Goal: Task Accomplishment & Management: Manage account settings

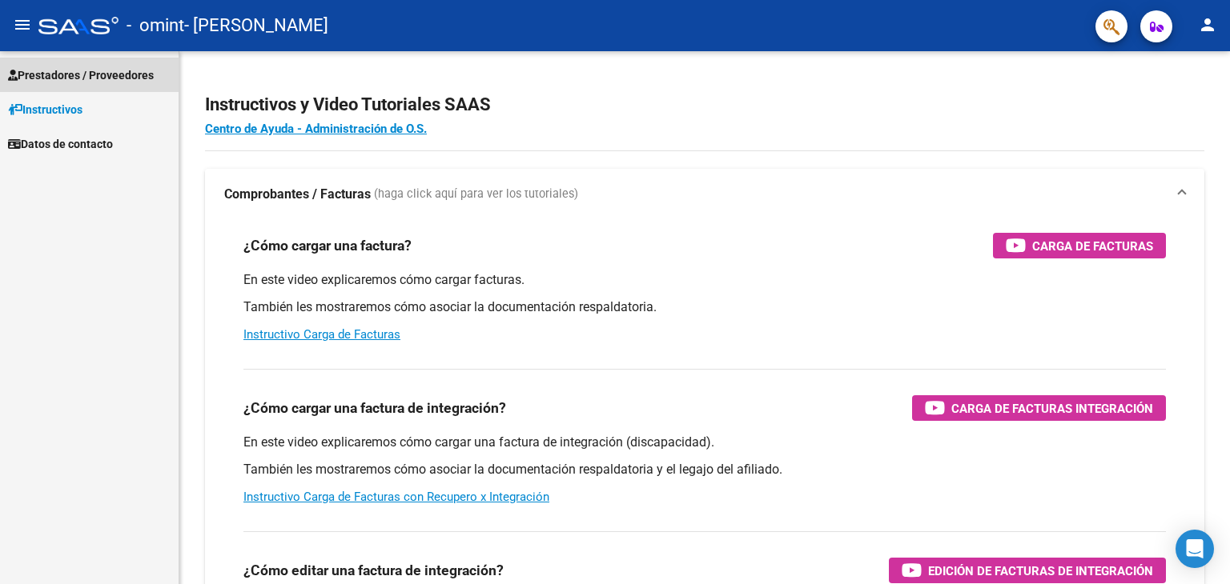
click at [70, 71] on span "Prestadores / Proveedores" at bounding box center [81, 75] width 146 height 18
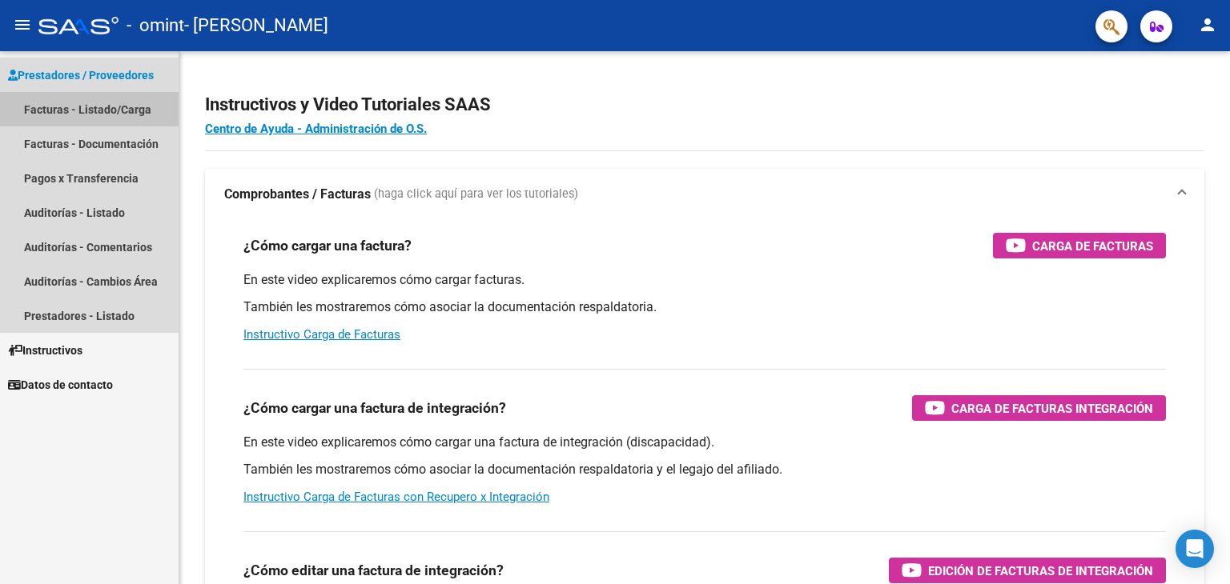
click at [84, 108] on link "Facturas - Listado/Carga" at bounding box center [89, 109] width 179 height 34
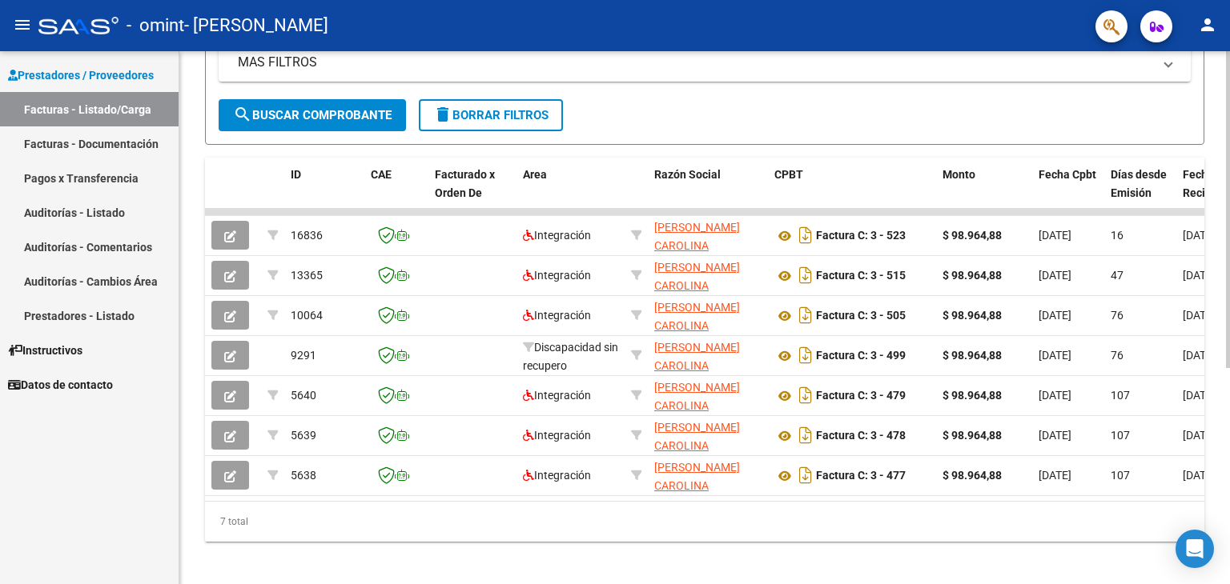
scroll to position [363, 0]
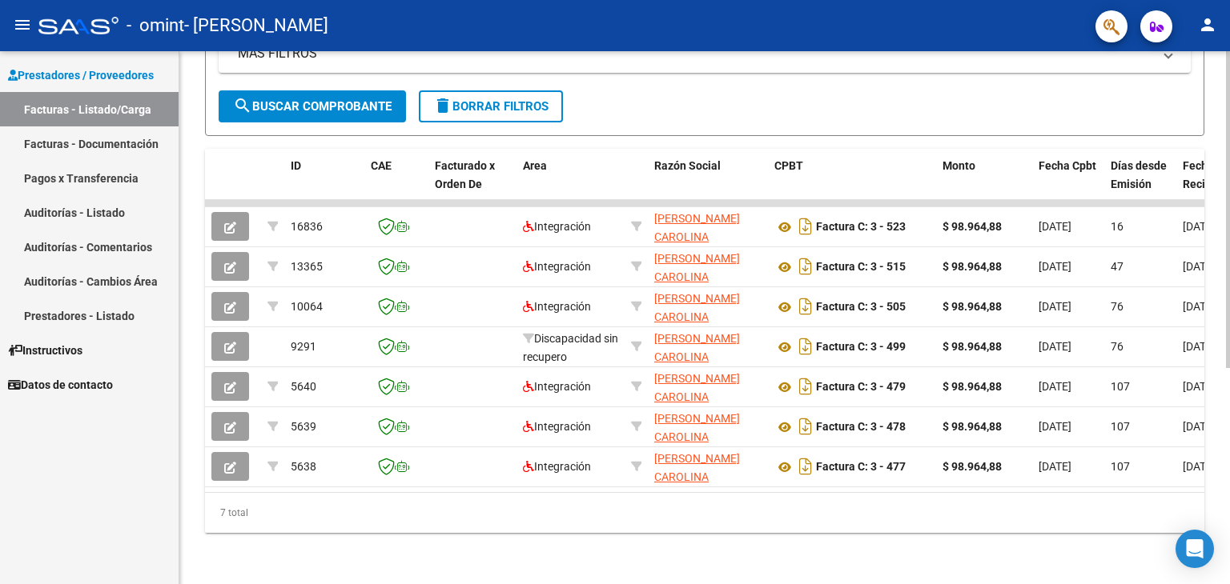
click at [1229, 346] on div at bounding box center [1228, 425] width 4 height 317
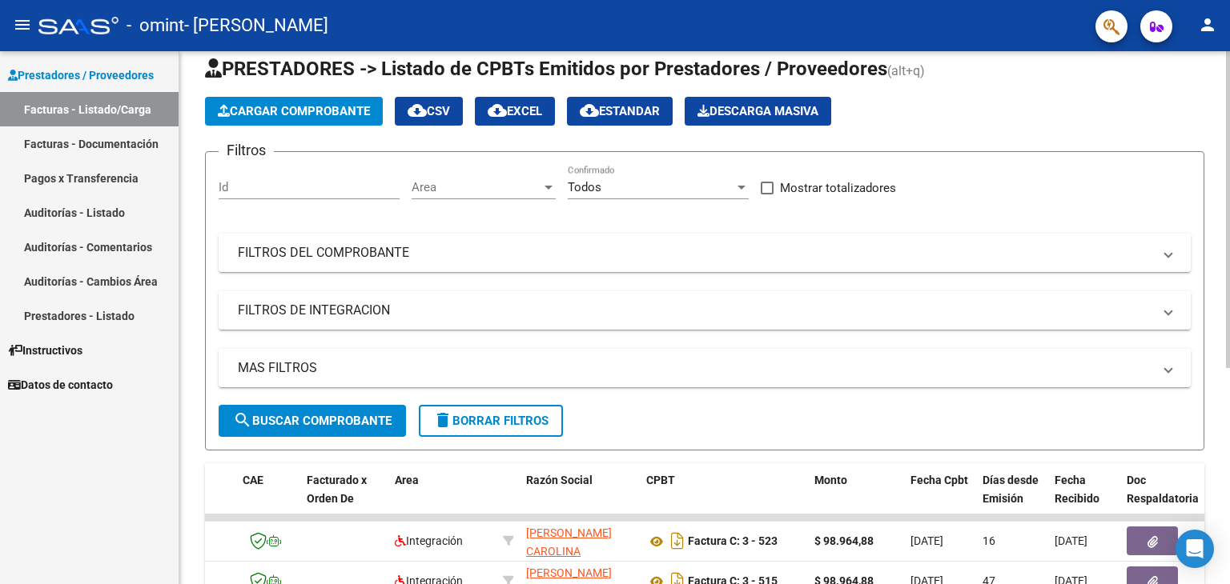
scroll to position [0, 0]
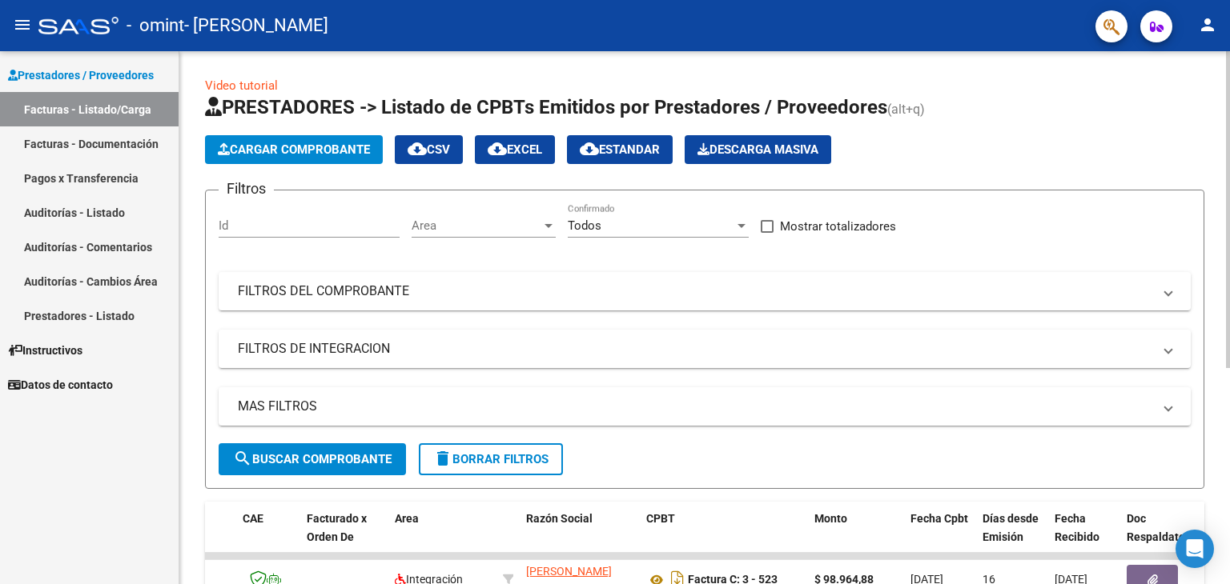
click at [1187, 0] on html "menu - omint - CASTRO ANA CAROLINA person Prestadores / Proveedores Facturas - …" at bounding box center [615, 292] width 1230 height 584
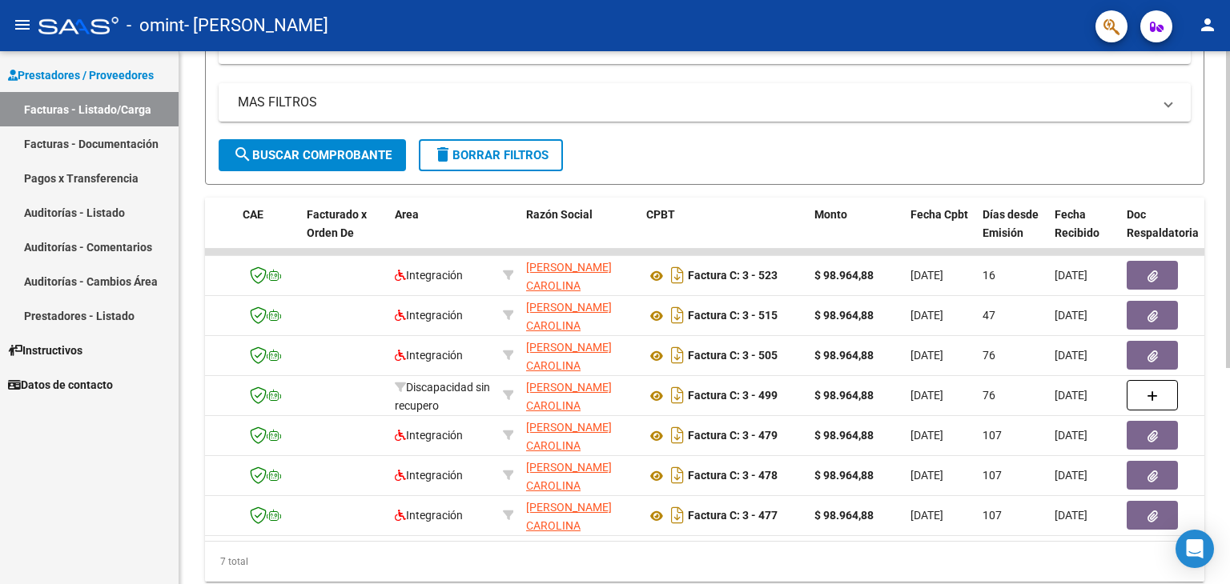
scroll to position [307, 0]
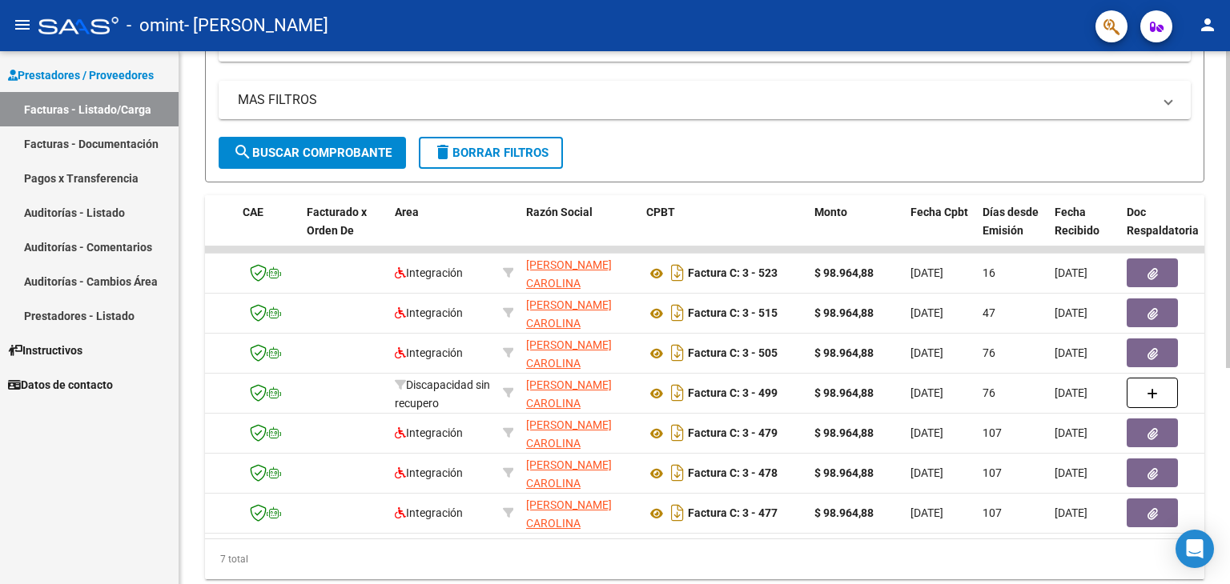
click at [1229, 353] on div at bounding box center [1228, 397] width 4 height 317
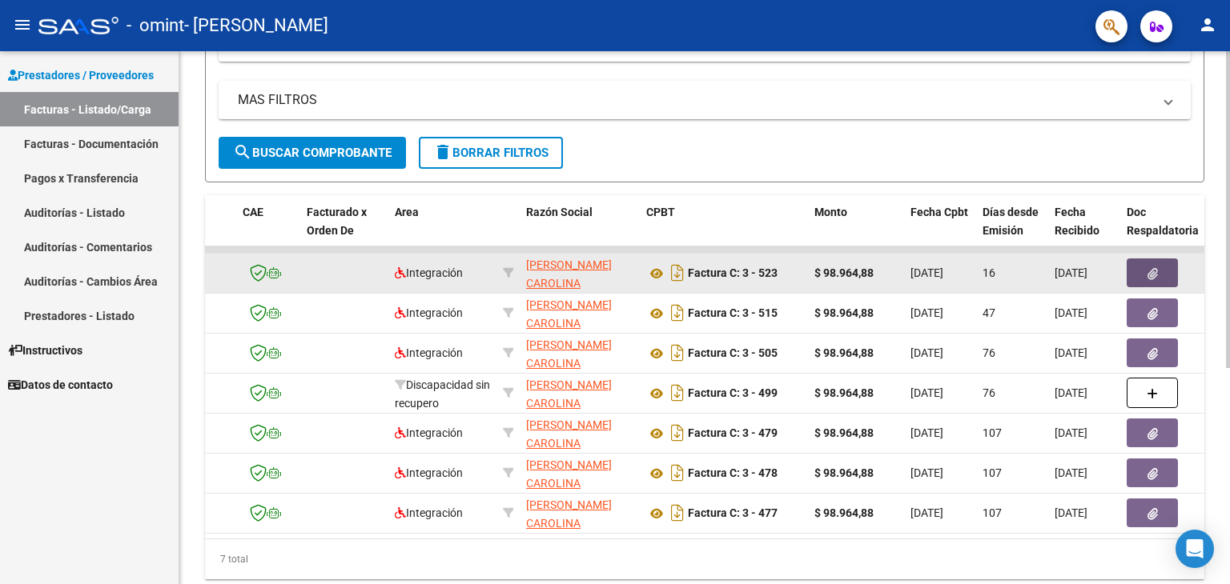
click at [1154, 270] on icon "button" at bounding box center [1152, 274] width 10 height 12
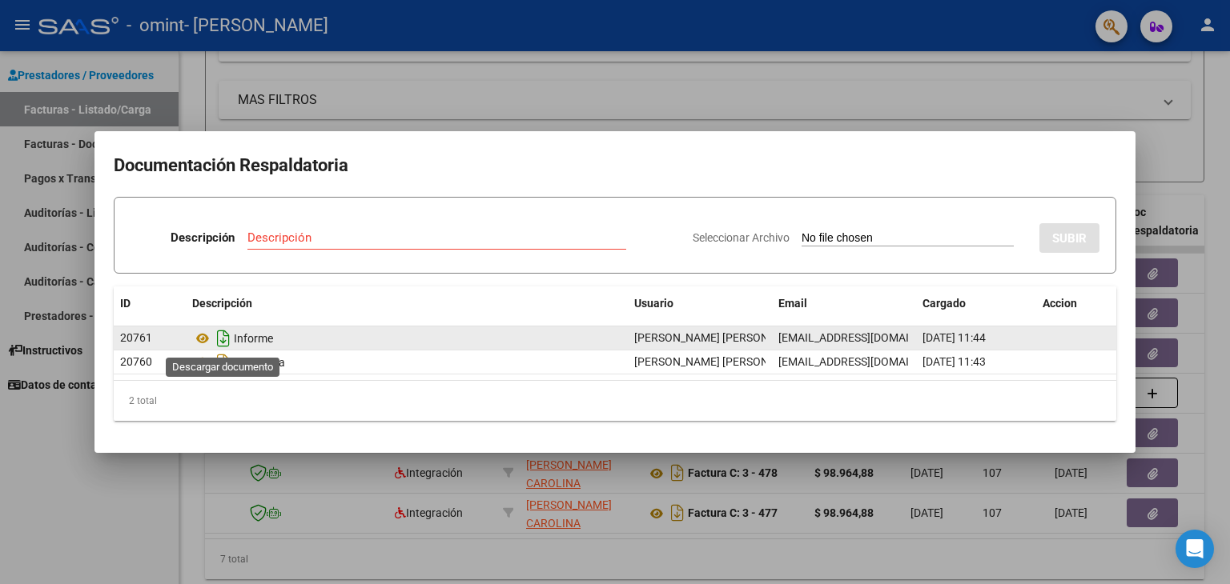
click at [224, 336] on icon "Descargar documento" at bounding box center [223, 339] width 21 height 26
click at [40, 464] on div at bounding box center [615, 292] width 1230 height 584
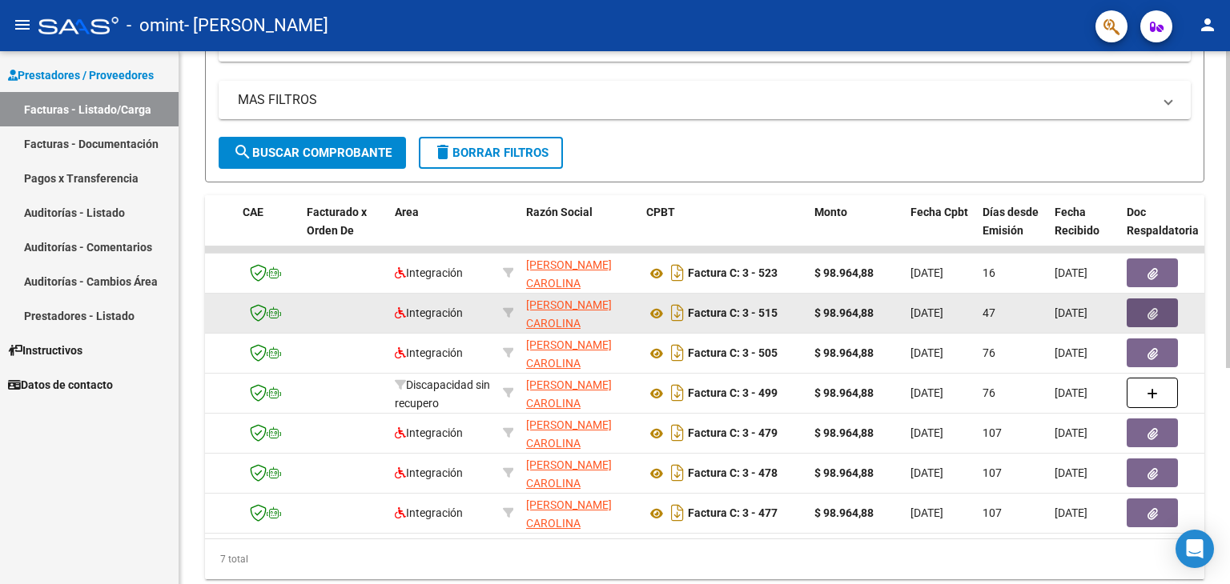
click at [1166, 307] on button "button" at bounding box center [1151, 313] width 51 height 29
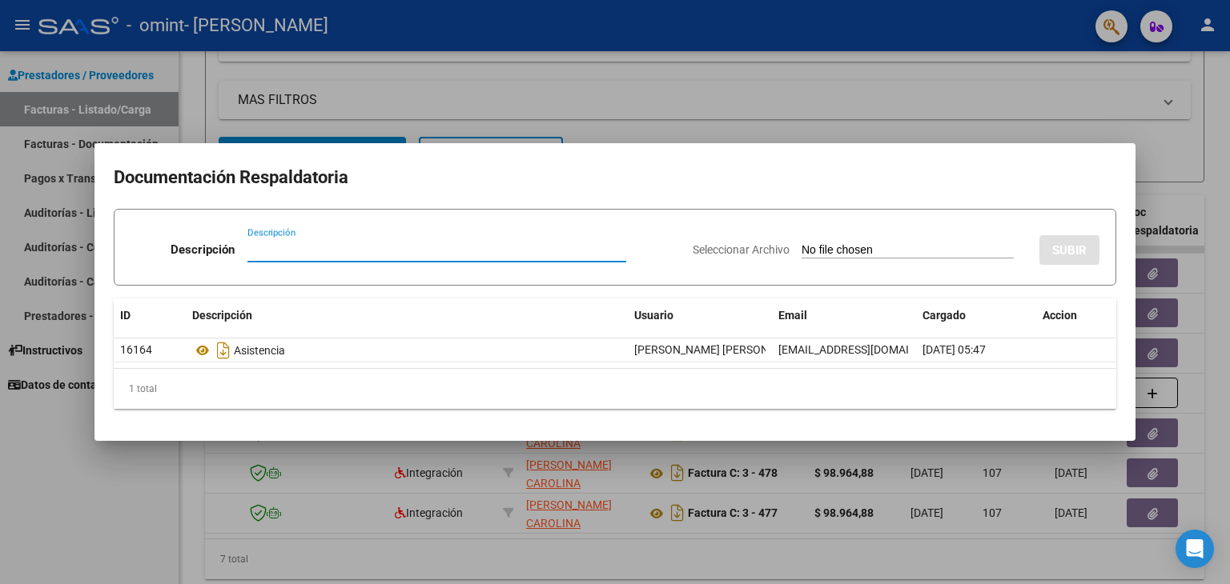
click at [45, 472] on div at bounding box center [615, 292] width 1230 height 584
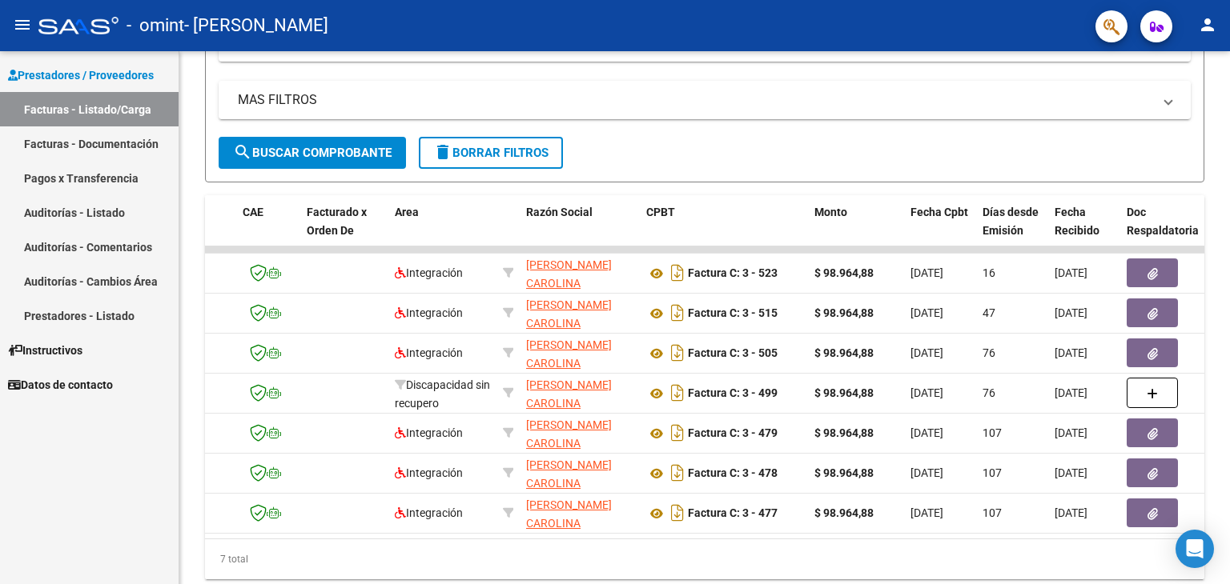
scroll to position [169, 0]
